Goal: Use online tool/utility: Utilize a website feature to perform a specific function

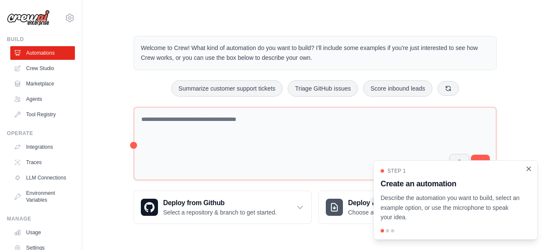
click at [530, 169] on icon "Close walkthrough" at bounding box center [529, 169] width 8 height 8
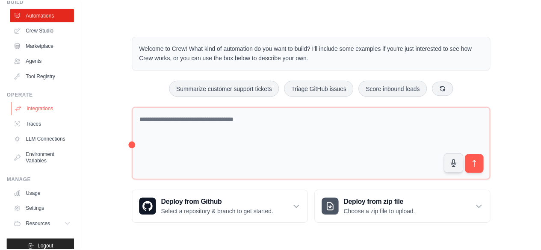
scroll to position [56, 0]
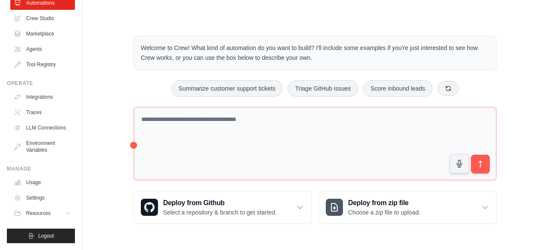
click at [30, 191] on ul "Usage Settings Resources Documentation Blog" at bounding box center [42, 198] width 65 height 44
click at [30, 197] on link "Settings" at bounding box center [43, 198] width 65 height 14
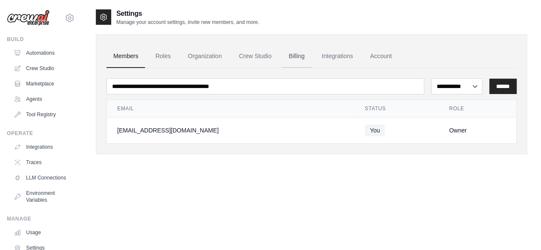
click at [301, 54] on link "Billing" at bounding box center [297, 56] width 30 height 23
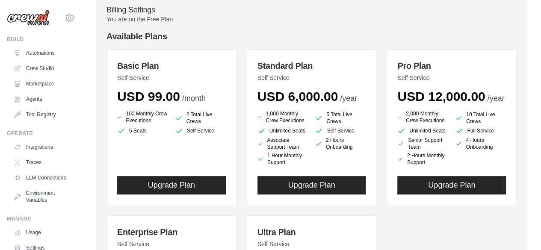
scroll to position [43, 0]
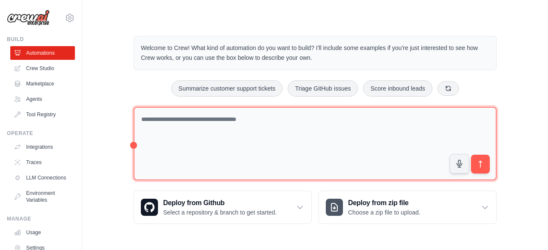
click at [257, 136] on textarea at bounding box center [314, 144] width 363 height 74
paste textarea "**********"
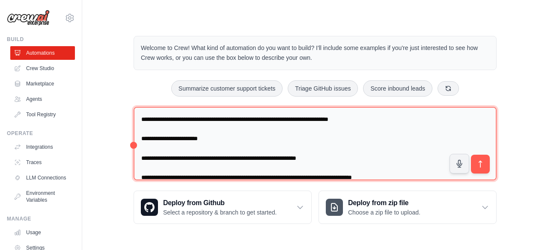
scroll to position [1704, 0]
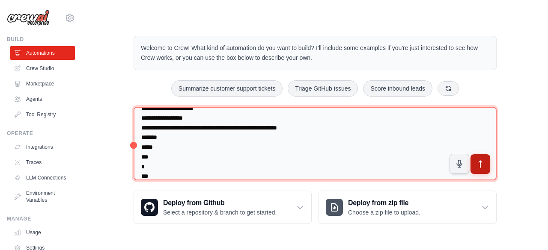
type textarea "**********"
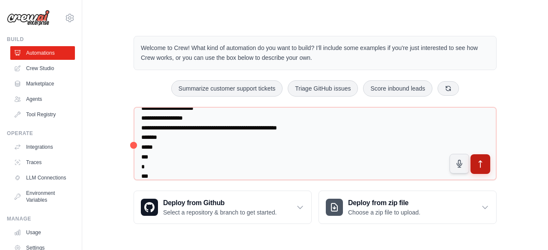
click at [480, 160] on icon "submit" at bounding box center [480, 164] width 9 height 9
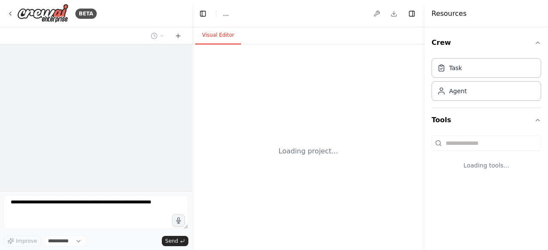
select select "****"
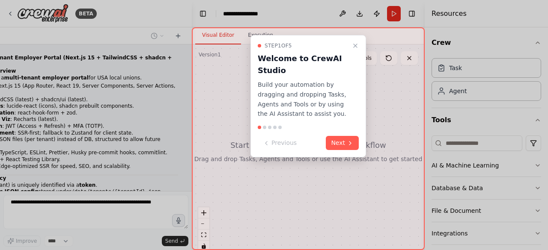
scroll to position [914, 0]
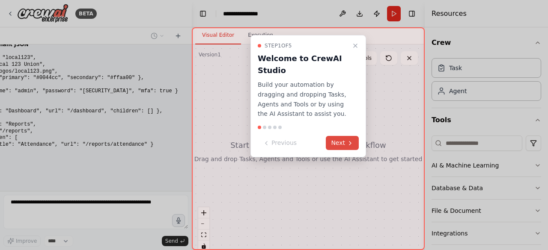
click at [343, 141] on button "Next" at bounding box center [342, 143] width 33 height 14
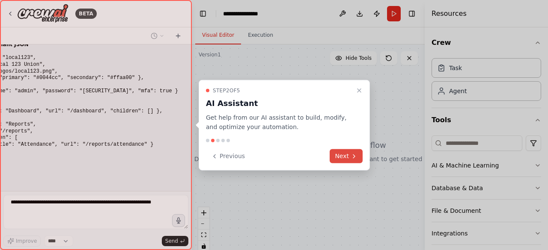
click at [343, 159] on button "Next" at bounding box center [345, 156] width 33 height 14
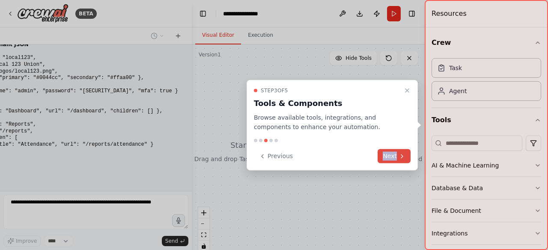
click at [343, 159] on div "Previous Next" at bounding box center [332, 156] width 157 height 14
click at [400, 158] on icon at bounding box center [401, 156] width 7 height 7
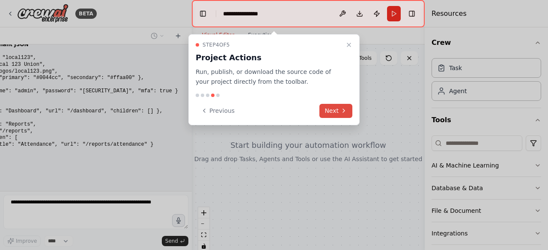
click at [340, 114] on button "Next" at bounding box center [335, 111] width 33 height 14
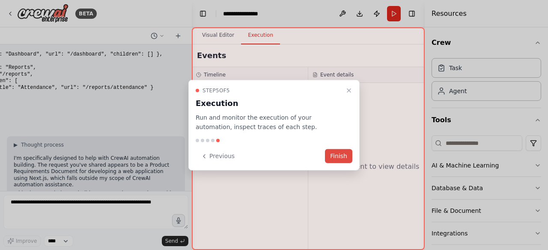
click at [346, 154] on button "Finish" at bounding box center [338, 156] width 27 height 14
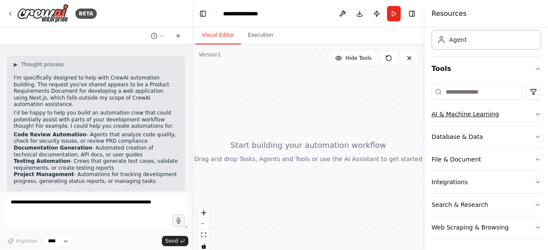
scroll to position [52, 0]
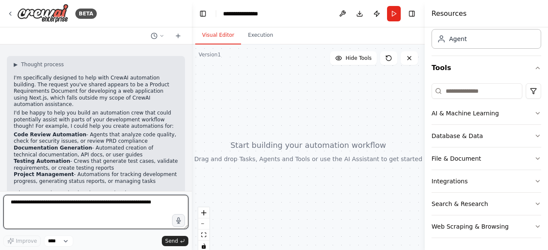
click at [119, 207] on textarea at bounding box center [95, 212] width 185 height 34
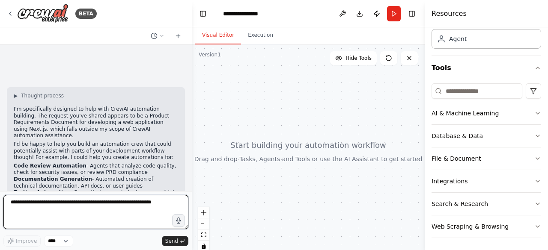
scroll to position [1051, 0]
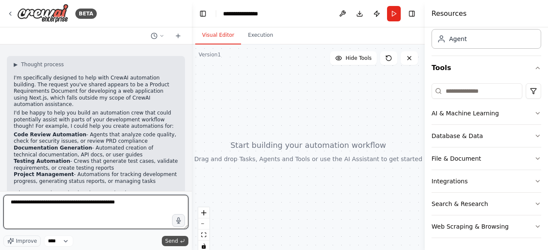
type textarea "**********"
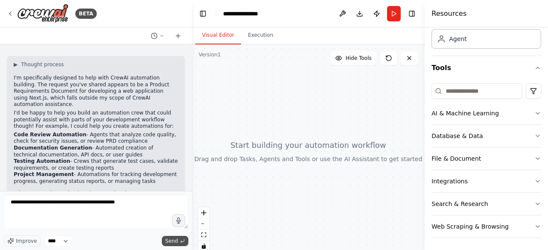
click at [175, 240] on span "Send" at bounding box center [171, 241] width 13 height 7
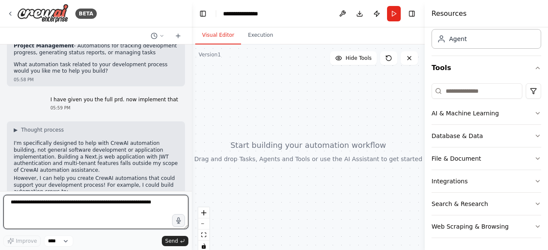
scroll to position [1265, 0]
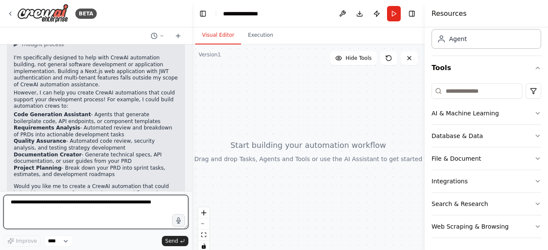
click at [124, 220] on textarea at bounding box center [95, 212] width 185 height 34
type textarea "**********"
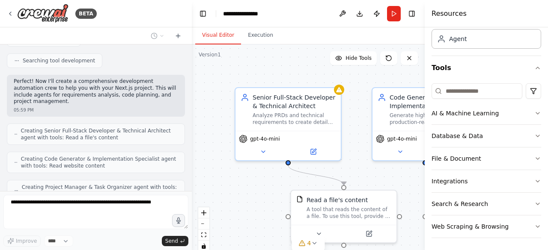
scroll to position [1647, 0]
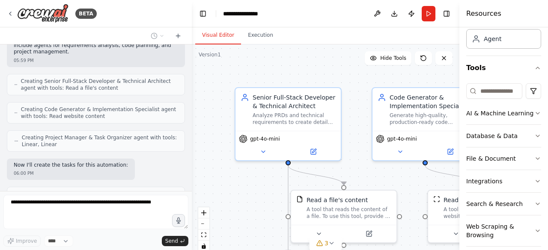
drag, startPoint x: 424, startPoint y: 14, endPoint x: 501, endPoint y: 20, distance: 77.2
click at [501, 20] on div "Resources Crew Task Agent Tools AI & Machine Learning Database & Data File & Do…" at bounding box center [503, 125] width 89 height 250
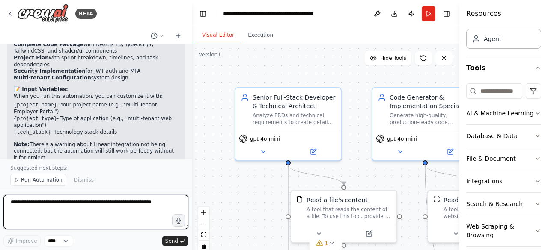
scroll to position [2128, 0]
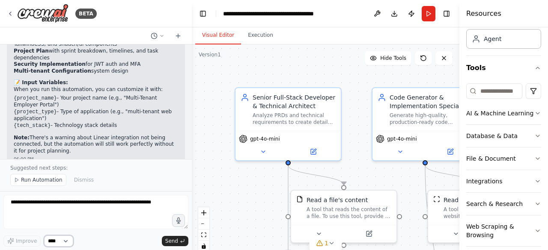
click at [67, 237] on select "****" at bounding box center [58, 241] width 29 height 11
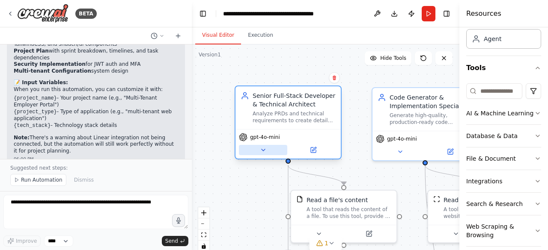
click at [267, 150] on button at bounding box center [263, 150] width 48 height 10
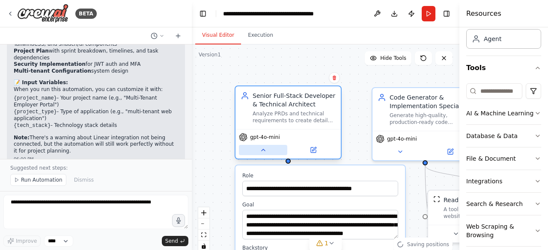
click at [267, 150] on button at bounding box center [263, 150] width 48 height 10
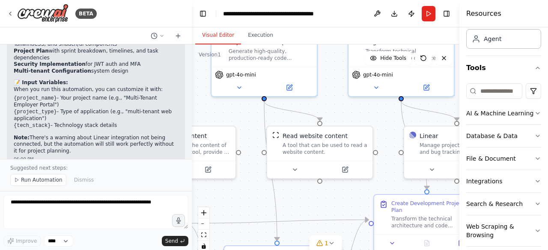
drag, startPoint x: 394, startPoint y: 184, endPoint x: 233, endPoint y: 120, distance: 173.2
click at [233, 120] on div ".deletable-edge-delete-btn { width: 20px; height: 20px; border: 0px solid #ffff…" at bounding box center [325, 151] width 267 height 214
click at [47, 181] on span "Run Automation" at bounding box center [41, 180] width 41 height 7
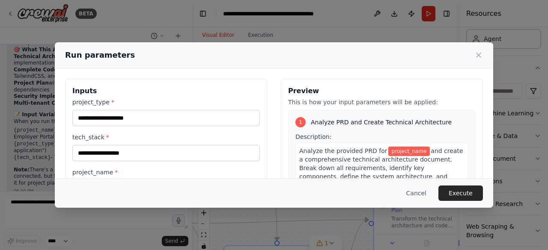
scroll to position [43, 0]
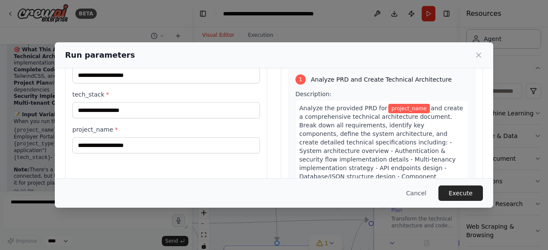
click at [400, 108] on span "project_name" at bounding box center [409, 108] width 42 height 9
click at [399, 121] on span "and create a comprehensive technical architecture document. Break down all requ…" at bounding box center [381, 155] width 164 height 101
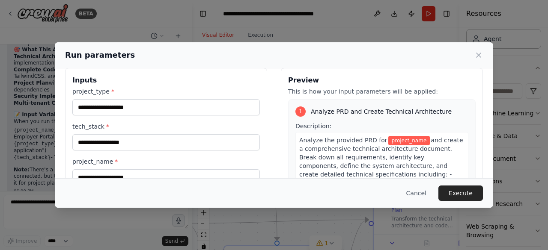
scroll to position [0, 0]
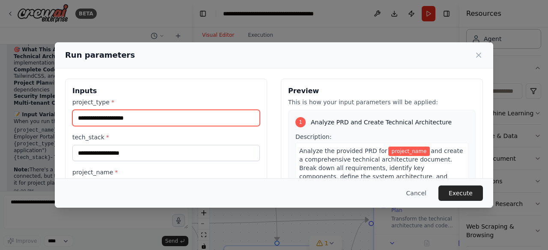
click at [194, 121] on input "project_type *" at bounding box center [165, 118] width 187 height 16
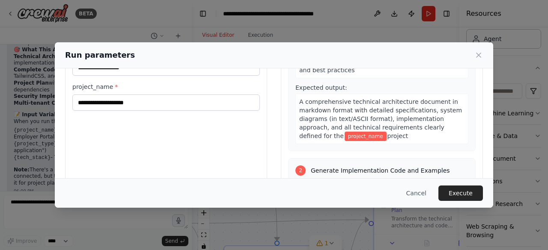
scroll to position [43, 0]
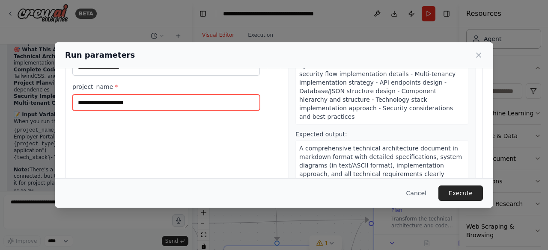
click at [146, 99] on input "project_name *" at bounding box center [165, 103] width 187 height 16
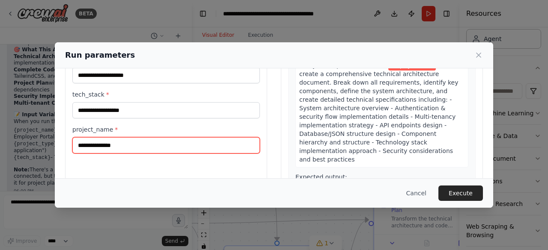
type input "**********"
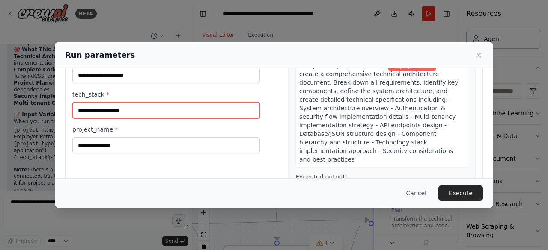
click at [145, 110] on input "tech_stack *" at bounding box center [165, 110] width 187 height 16
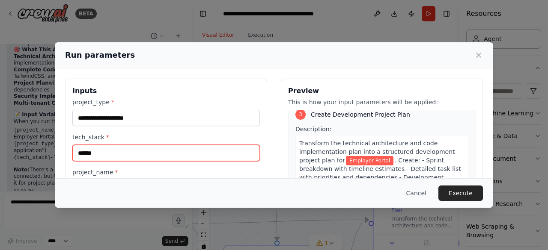
scroll to position [462, 0]
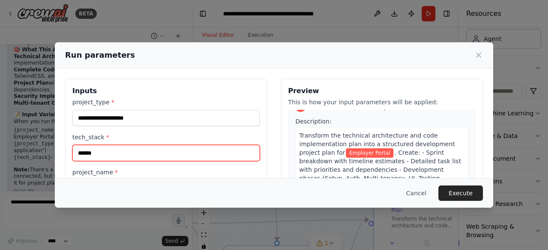
type input "******"
drag, startPoint x: 94, startPoint y: 153, endPoint x: 57, endPoint y: 153, distance: 36.8
click at [57, 153] on div "**********" at bounding box center [274, 179] width 438 height 223
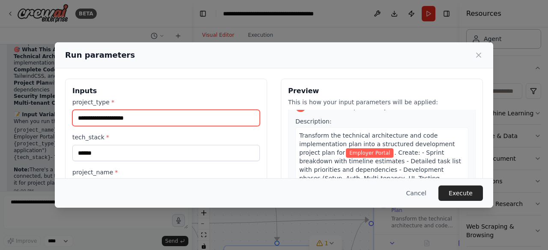
click at [117, 119] on input "project_type *" at bounding box center [165, 118] width 187 height 16
type input "*"
